Goal: Task Accomplishment & Management: Complete application form

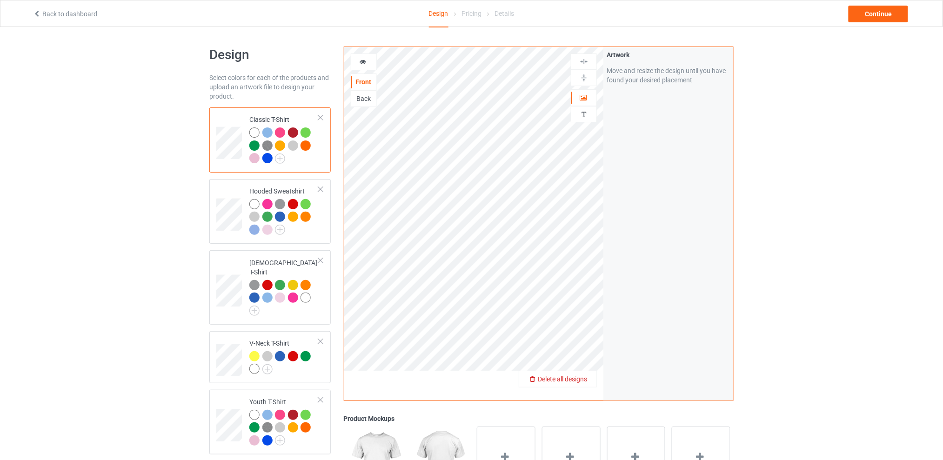
click at [584, 378] on span "Delete all designs" at bounding box center [562, 379] width 49 height 7
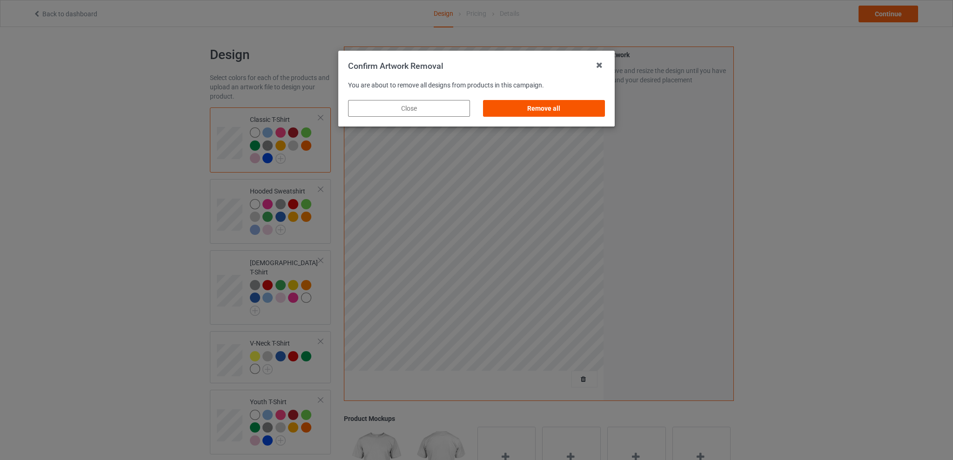
click at [555, 108] on div "Remove all" at bounding box center [544, 108] width 122 height 17
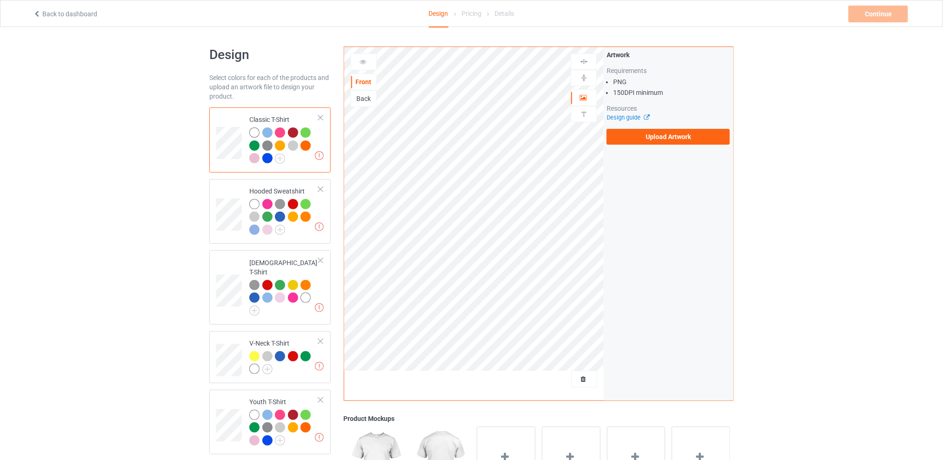
click at [369, 101] on div "Back" at bounding box center [363, 98] width 25 height 9
click at [645, 134] on label "Upload Artwork" at bounding box center [668, 137] width 123 height 16
click at [0, 0] on input "Upload Artwork" at bounding box center [0, 0] width 0 height 0
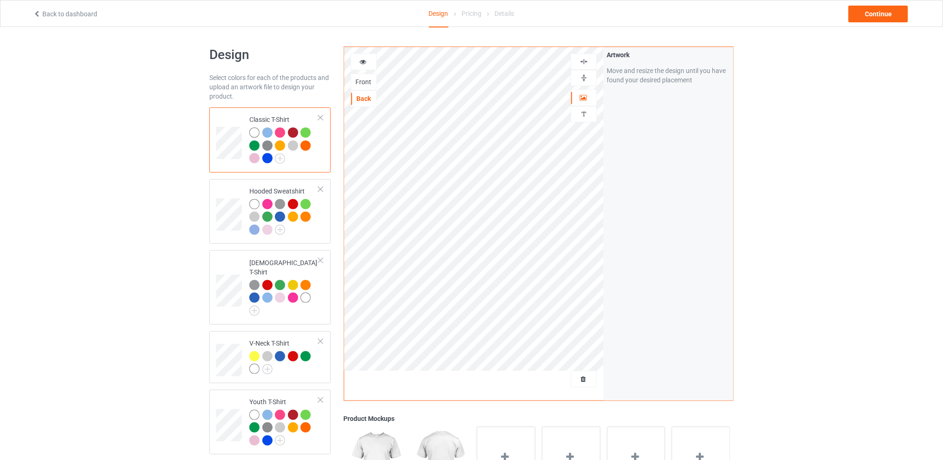
click at [771, 166] on div "Design Select colors for each of the products and upload an artwork file to des…" at bounding box center [471, 379] width 943 height 705
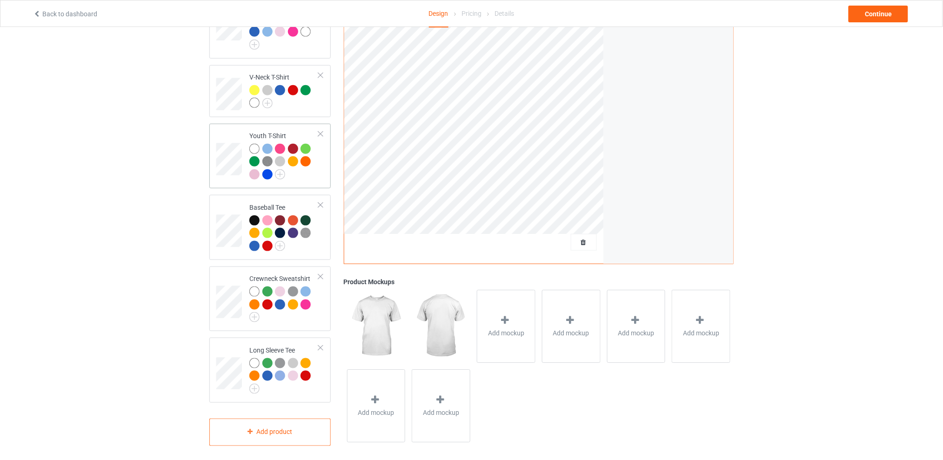
scroll to position [142, 0]
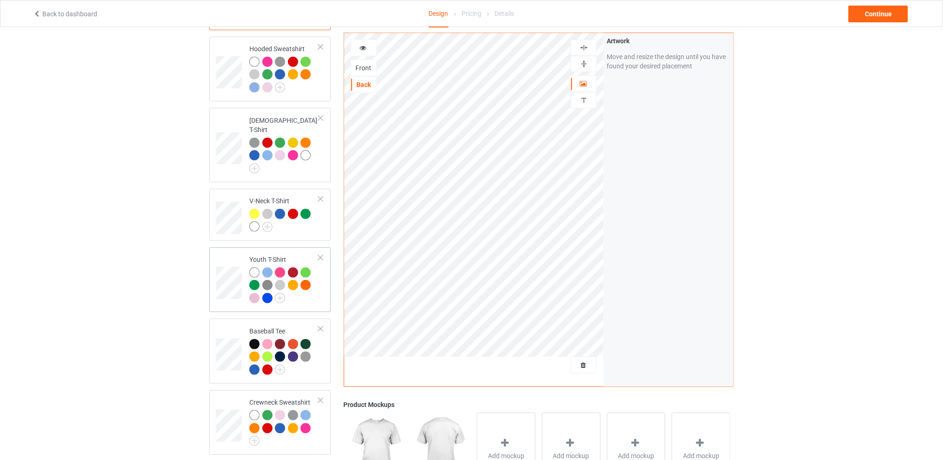
click at [320, 255] on div at bounding box center [320, 258] width 7 height 7
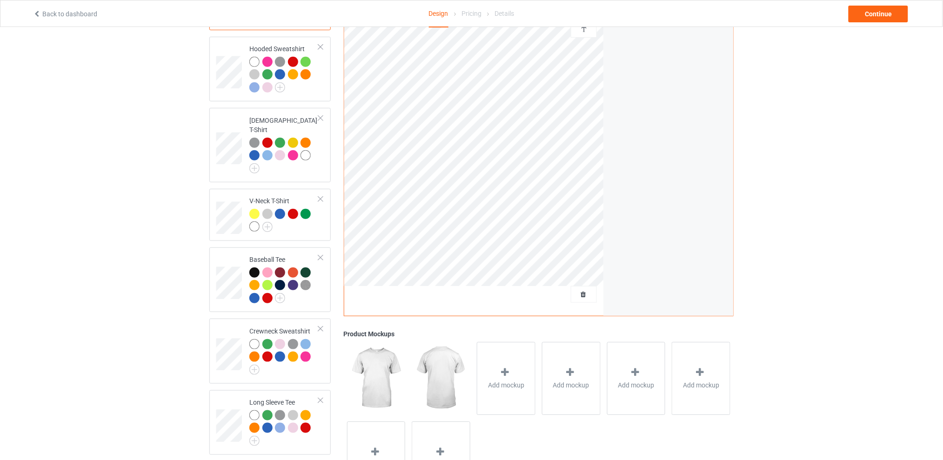
click at [114, 144] on div "Design Select colors for each of the products and upload an artwork file to des…" at bounding box center [471, 201] width 943 height 633
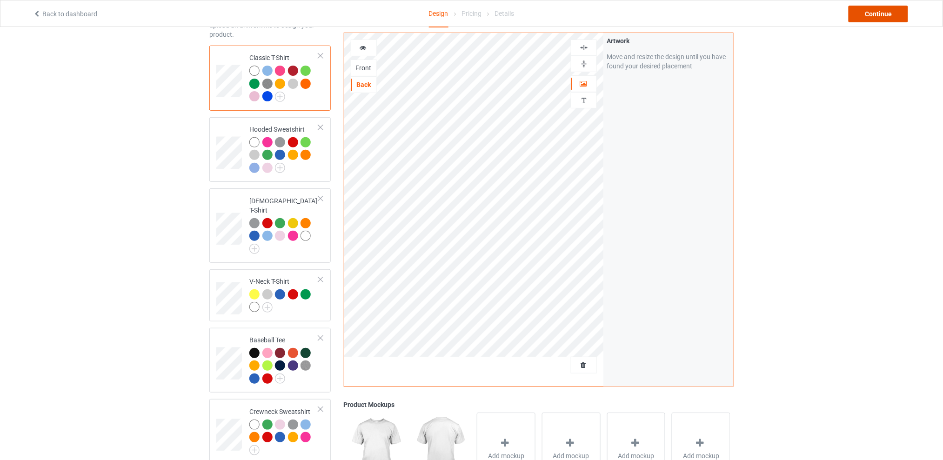
click at [866, 16] on div "Continue" at bounding box center [879, 14] width 60 height 17
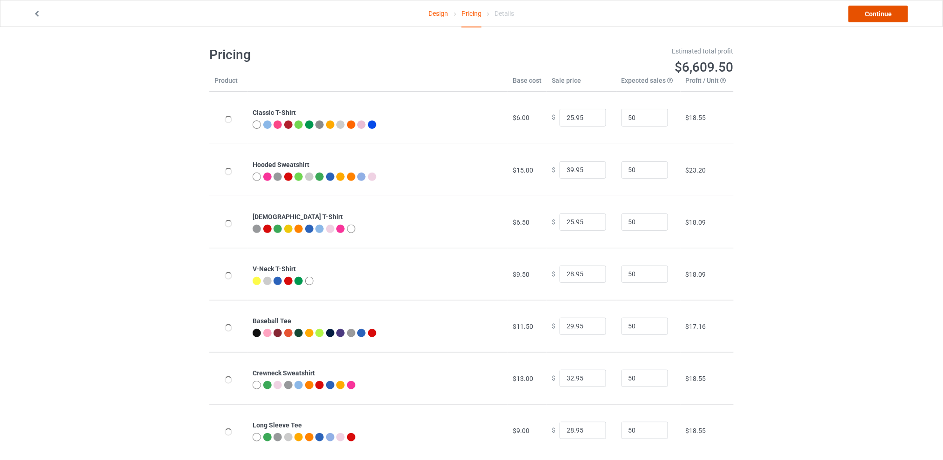
click at [866, 16] on link "Continue" at bounding box center [879, 14] width 60 height 17
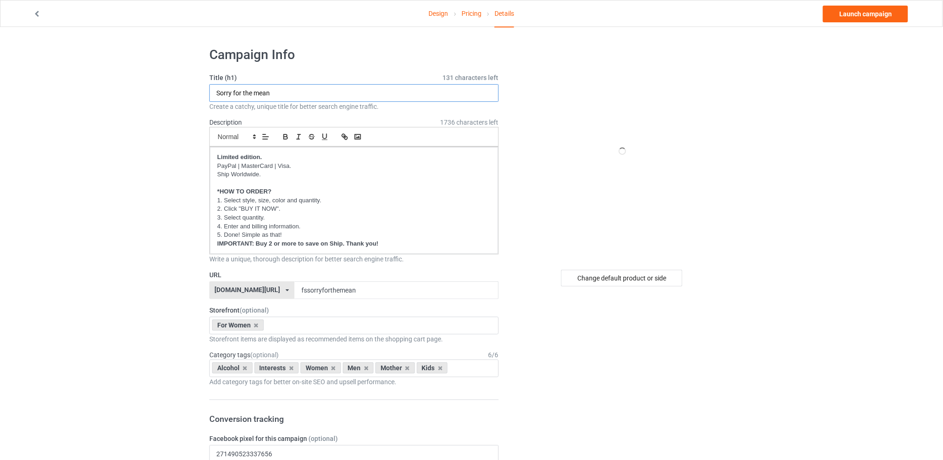
drag, startPoint x: 275, startPoint y: 92, endPoint x: 154, endPoint y: 92, distance: 121.0
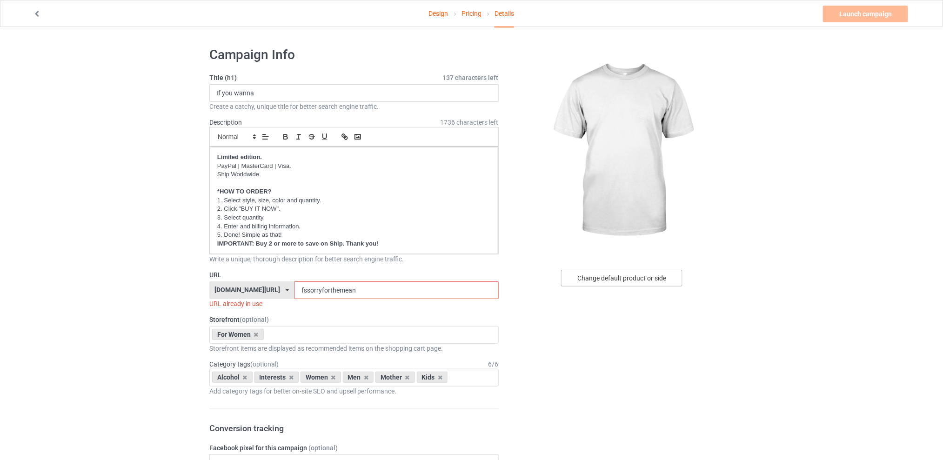
click at [626, 280] on div "Change default product or side" at bounding box center [621, 278] width 121 height 17
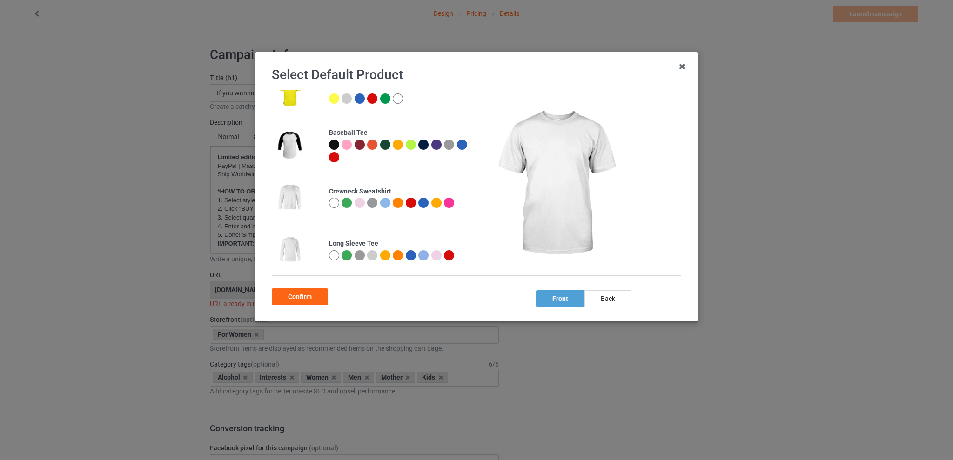
scroll to position [121, 0]
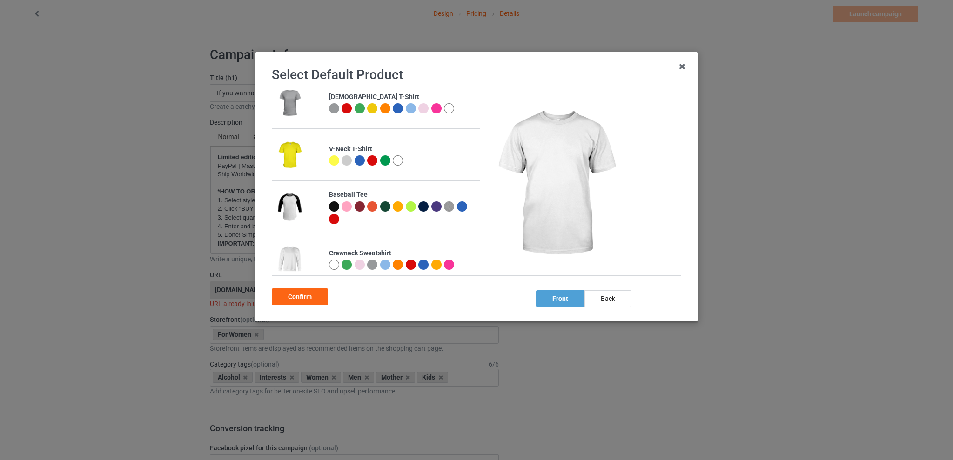
click at [433, 108] on div at bounding box center [436, 108] width 10 height 10
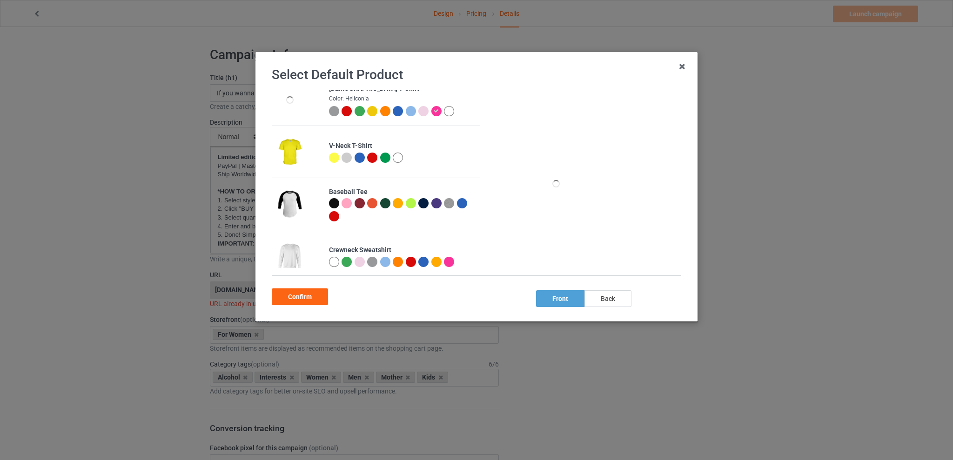
click at [615, 297] on div "back" at bounding box center [608, 298] width 47 height 17
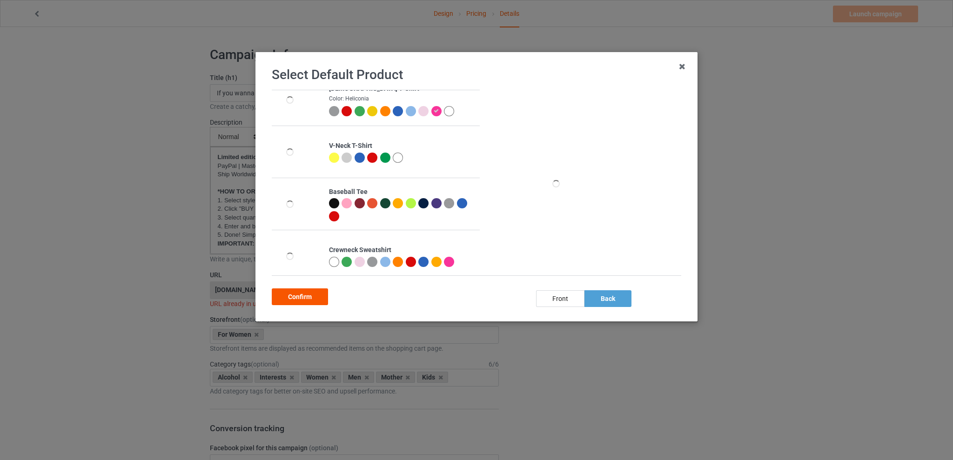
click at [309, 294] on div "Confirm" at bounding box center [300, 297] width 56 height 17
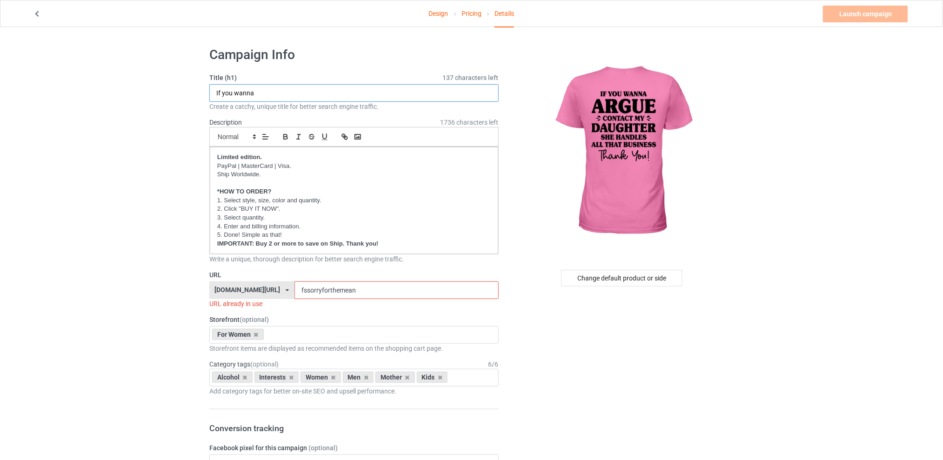
click at [265, 94] on input "If you wanna" at bounding box center [354, 93] width 290 height 18
type input "If you wanna argue"
drag, startPoint x: 377, startPoint y: 291, endPoint x: 287, endPoint y: 292, distance: 90.3
click at [287, 291] on div "[DOMAIN_NAME][URL] [DOMAIN_NAME][URL] [DOMAIN_NAME][URL] [DOMAIN_NAME][URL] 5d7…" at bounding box center [354, 291] width 290 height 18
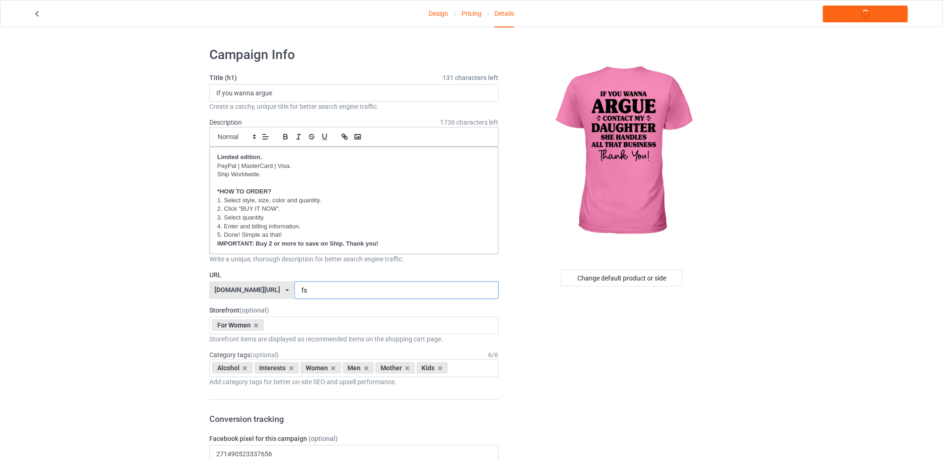
type input "f"
type input "fscontactmydaughter"
click at [244, 368] on icon at bounding box center [245, 368] width 5 height 6
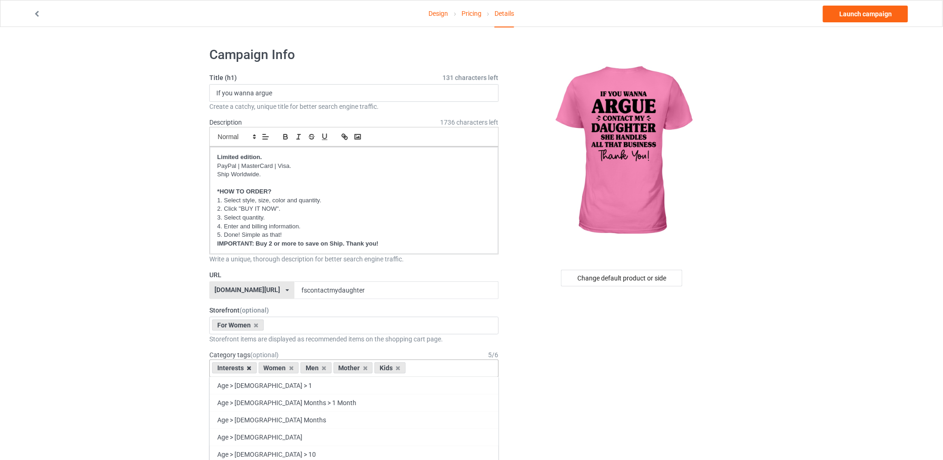
click at [249, 369] on icon at bounding box center [249, 368] width 5 height 6
click at [279, 369] on icon at bounding box center [278, 368] width 5 height 6
click at [285, 369] on icon at bounding box center [286, 368] width 5 height 6
click at [278, 368] on icon at bounding box center [278, 368] width 5 height 6
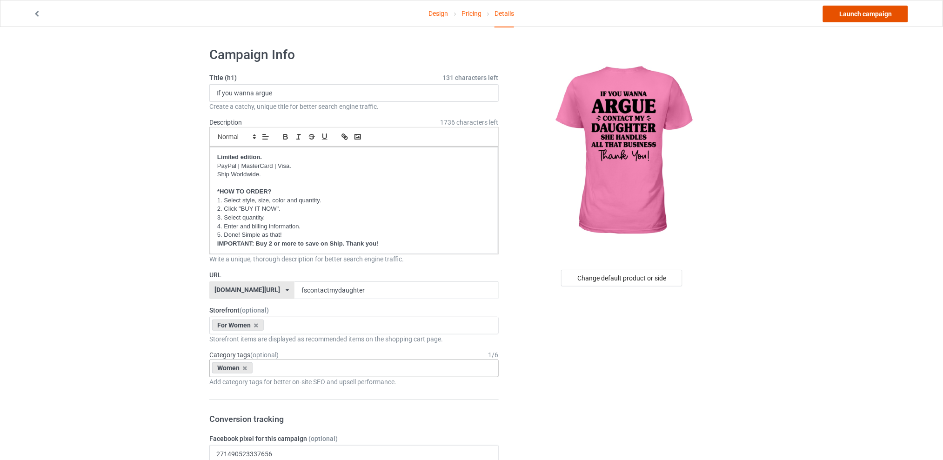
click at [851, 14] on link "Launch campaign" at bounding box center [865, 14] width 85 height 17
